Goal: Information Seeking & Learning: Learn about a topic

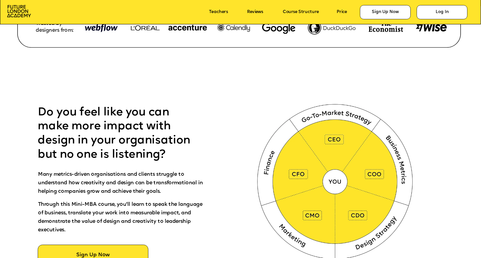
scroll to position [342, 0]
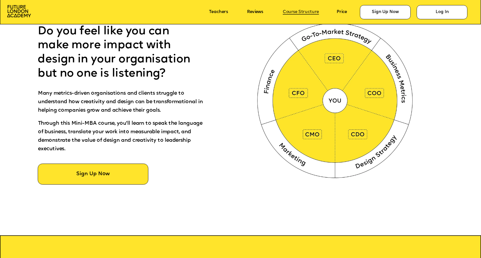
click at [301, 11] on link "Course Structure" at bounding box center [301, 12] width 36 height 5
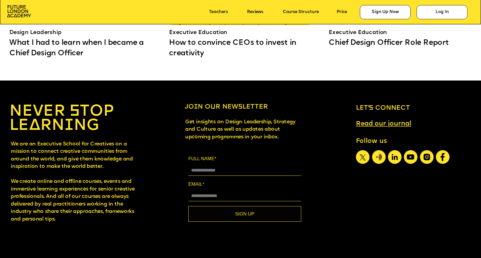
scroll to position [4450, 0]
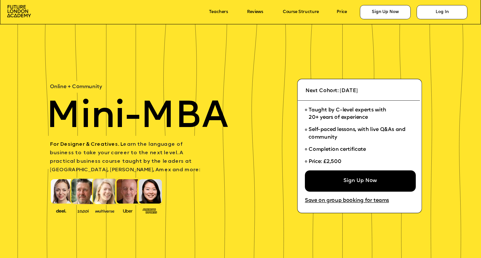
scroll to position [4450, 0]
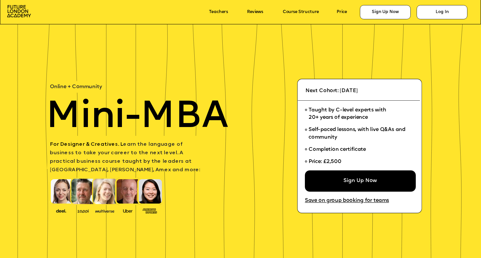
scroll to position [4450, 0]
